Goal: Transaction & Acquisition: Purchase product/service

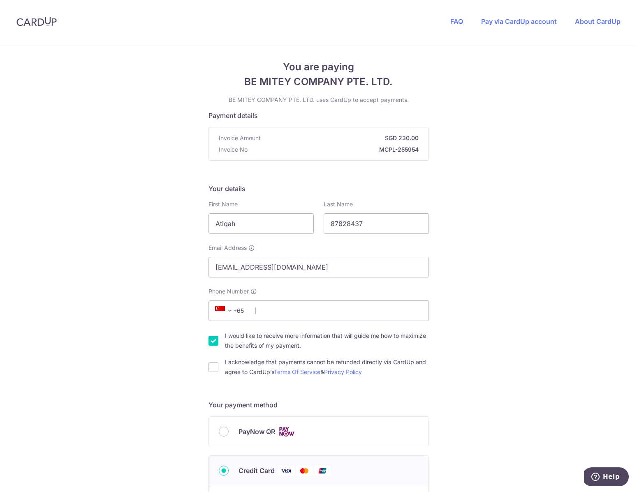
scroll to position [184, 0]
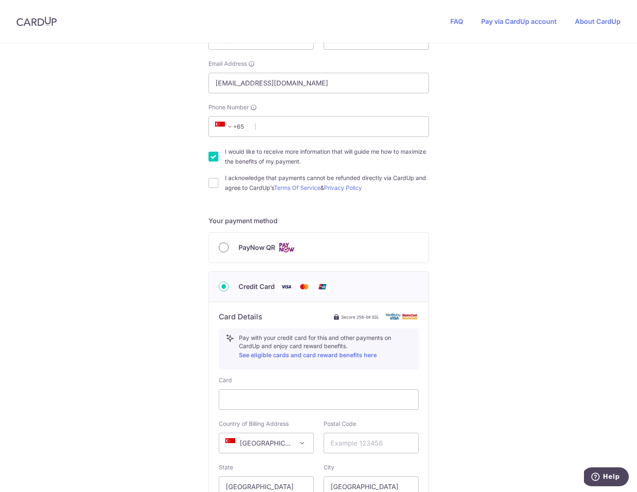
click at [219, 249] on input "PayNow QR" at bounding box center [224, 248] width 10 height 10
radio input "true"
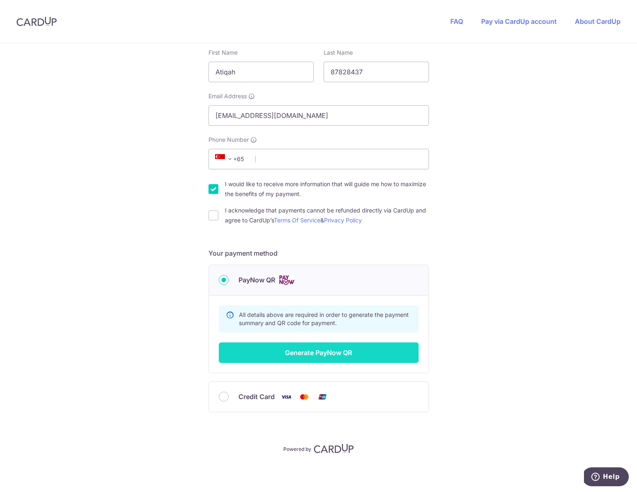
scroll to position [151, 0]
click at [315, 353] on button "Generate PayNow QR" at bounding box center [319, 353] width 200 height 21
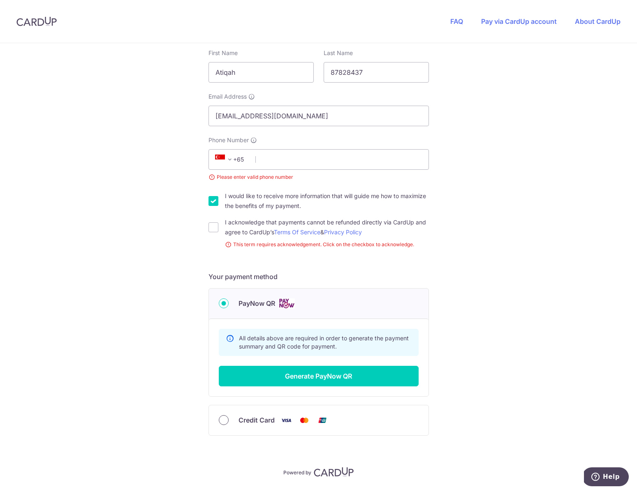
click at [223, 420] on input "Credit Card" at bounding box center [224, 421] width 10 height 10
radio input "true"
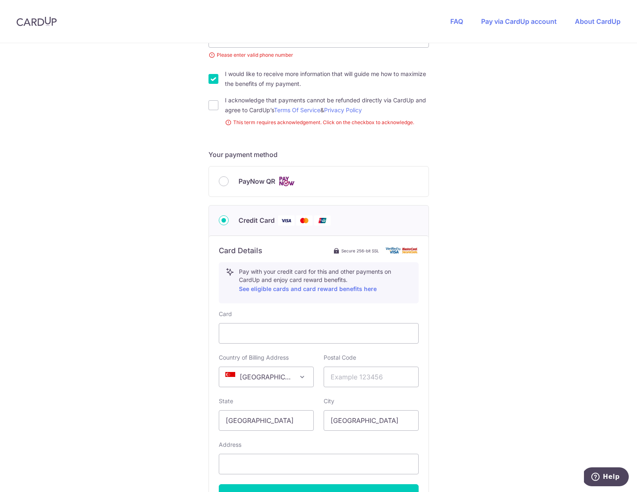
scroll to position [376, 0]
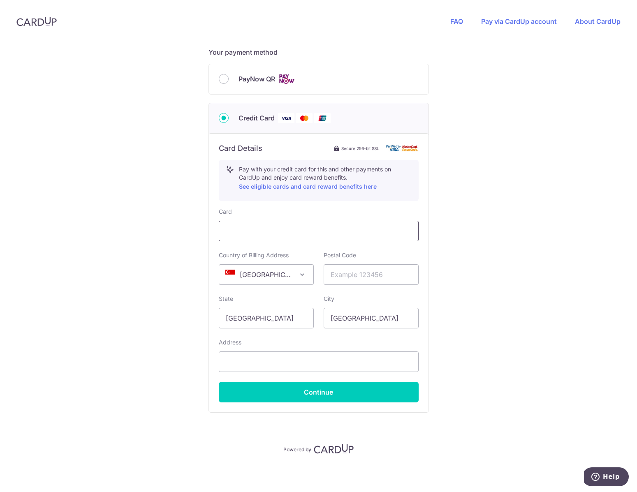
click at [251, 237] on div at bounding box center [319, 231] width 200 height 21
click at [379, 271] on input "text" at bounding box center [371, 275] width 95 height 21
click at [573, 302] on div "You are paying BE MITEY COMPANY PTE. LTD. BE MITEY COMPANY PTE. LTD. uses CardU…" at bounding box center [318, 80] width 637 height 826
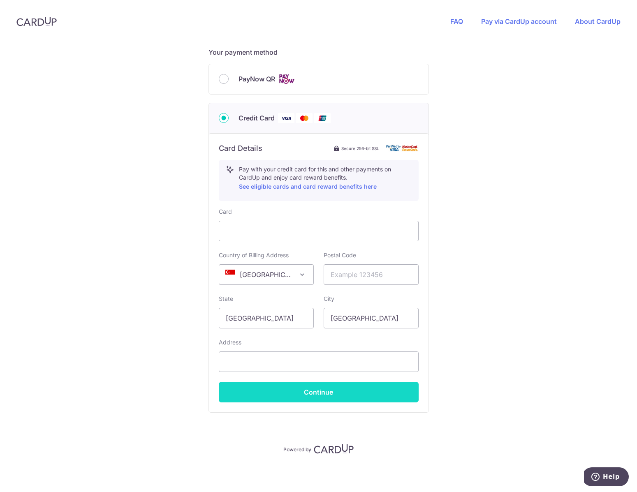
click at [353, 396] on button "Continue" at bounding box center [319, 392] width 200 height 21
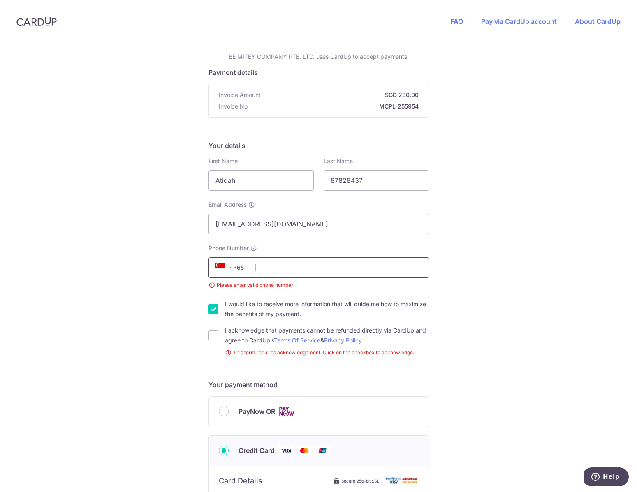
type input "8"
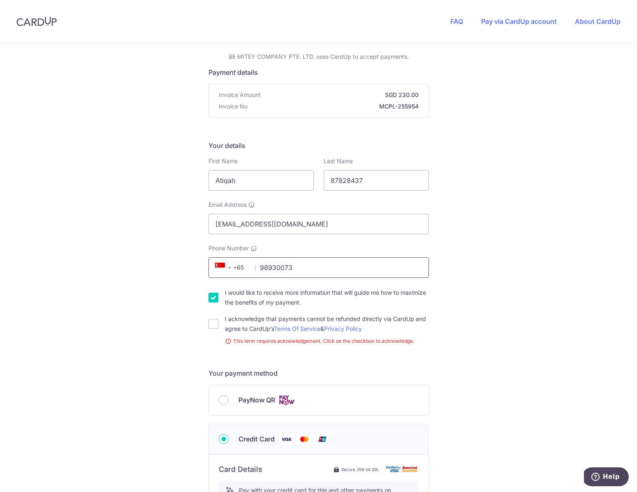
type input "98930073"
click at [547, 325] on div "You are paying BE MITEY COMPANY PTE. LTD. BE MITEY COMPANY PTE. LTD. uses CardU…" at bounding box center [318, 418] width 637 height 837
click at [210, 297] on input "I would like to receive more information that will guide me how to maximize the…" at bounding box center [214, 298] width 10 height 10
checkbox input "false"
click at [211, 324] on input "I acknowledge that payments cannot be refunded directly via CardUp and agree to…" at bounding box center [214, 324] width 10 height 10
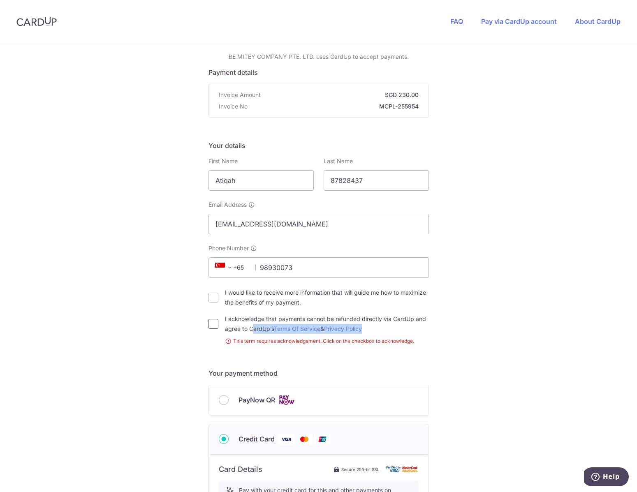
checkbox input "true"
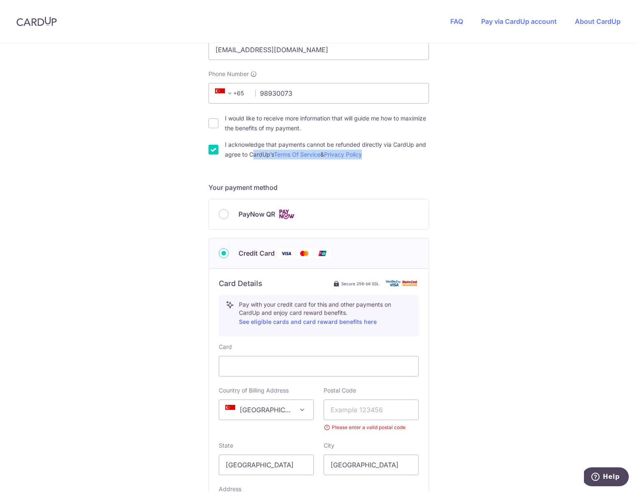
scroll to position [376, 0]
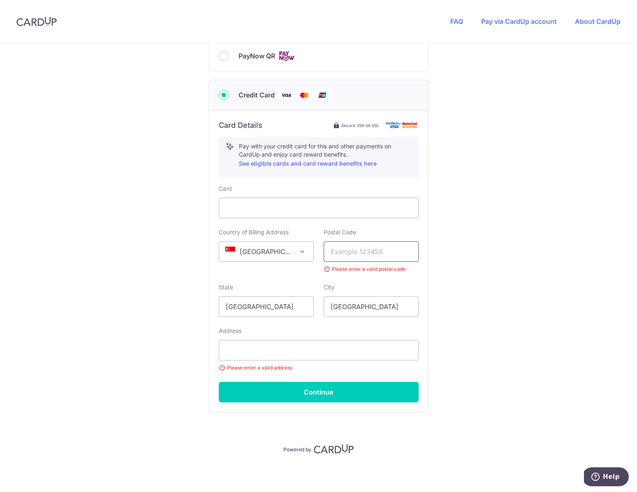
click at [375, 249] on input "text" at bounding box center [371, 251] width 95 height 21
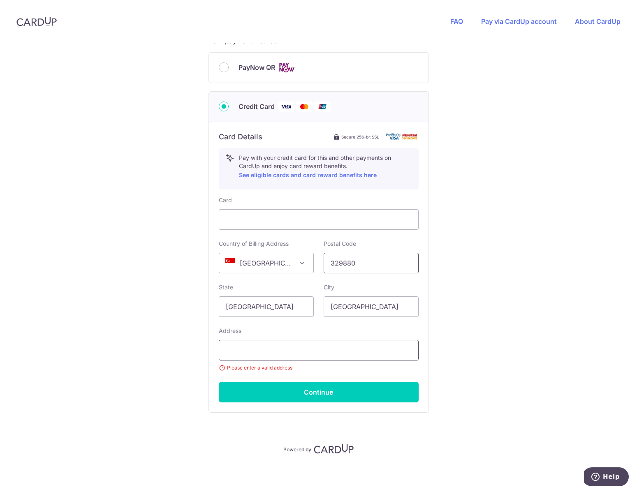
type input "329880"
click at [288, 355] on input "text" at bounding box center [319, 350] width 200 height 21
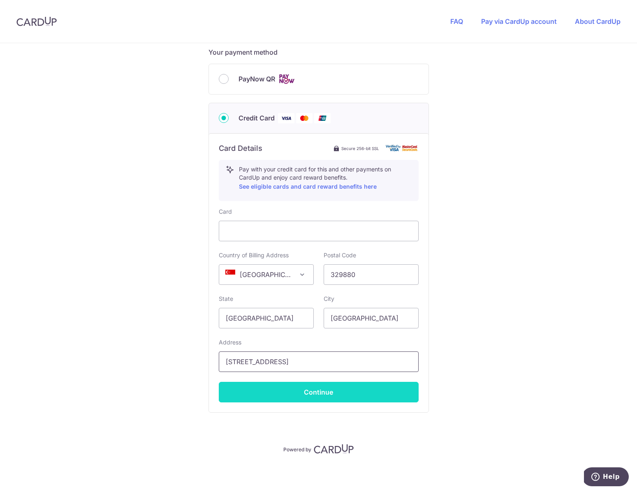
type input "[STREET_ADDRESS]"
click at [339, 401] on button "Continue" at bounding box center [319, 392] width 200 height 21
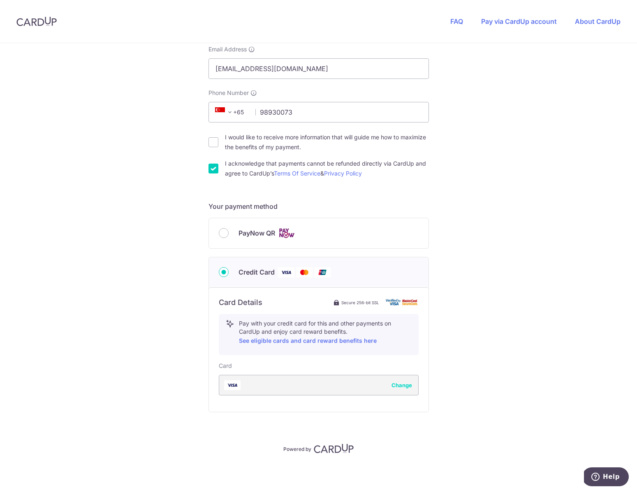
type input "**** 8087"
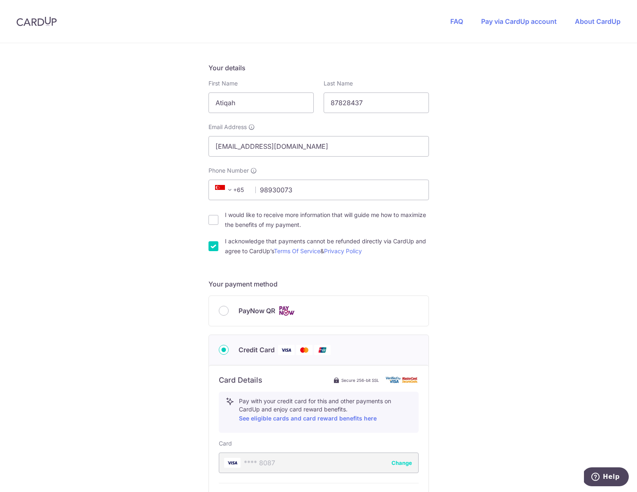
scroll to position [176, 0]
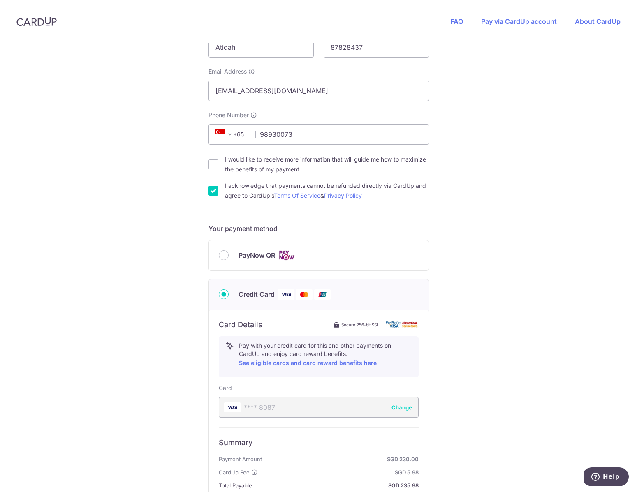
click at [223, 261] on div "PayNow QR" at bounding box center [319, 256] width 220 height 30
click at [223, 258] on input "PayNow QR" at bounding box center [224, 256] width 10 height 10
radio input "true"
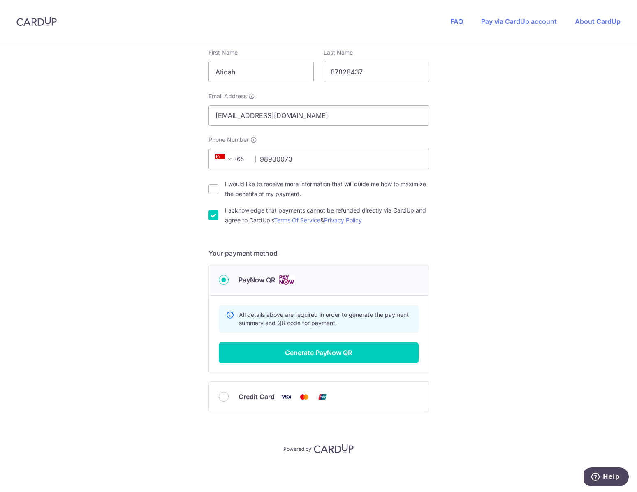
scroll to position [151, 0]
click at [342, 355] on button "Generate PayNow QR" at bounding box center [319, 353] width 200 height 21
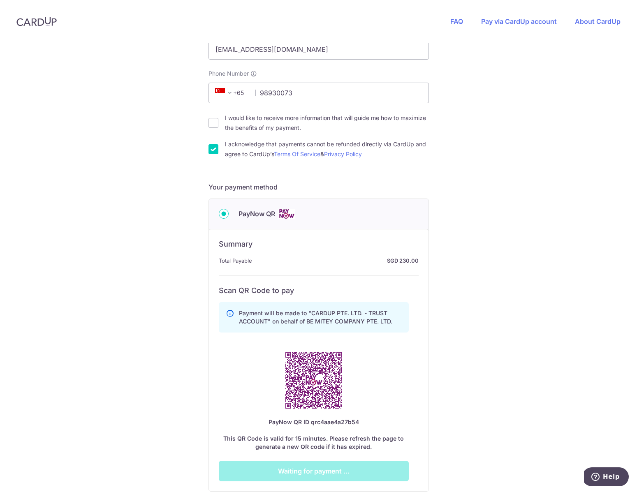
scroll to position [299, 0]
